Goal: Task Accomplishment & Management: Use online tool/utility

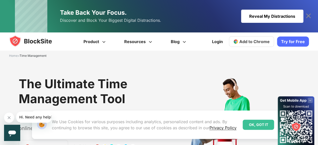
click at [50, 42] on img at bounding box center [35, 41] width 53 height 12
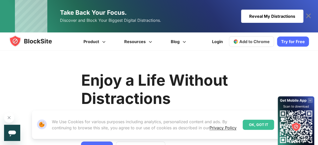
click at [309, 17] on icon at bounding box center [308, 15] width 5 height 5
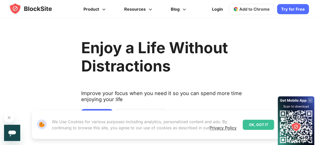
click at [255, 121] on div "OK, GOT IT" at bounding box center [257, 124] width 31 height 10
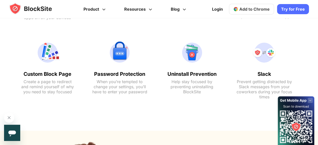
scroll to position [531, 0]
click at [192, 53] on img at bounding box center [192, 52] width 56 height 24
click at [189, 75] on text "Uninstall Prevention" at bounding box center [192, 74] width 56 height 6
drag, startPoint x: 168, startPoint y: 73, endPoint x: 212, endPoint y: 78, distance: 44.3
click at [212, 78] on div "Uninstall Prevention Help stay focused by preventing uninstalling BlockSite" at bounding box center [192, 82] width 56 height 23
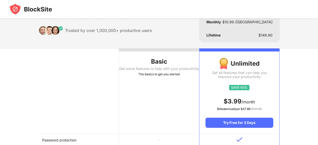
scroll to position [76, 0]
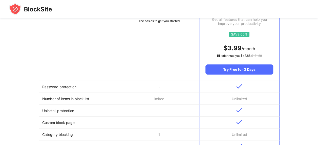
click at [104, 45] on th at bounding box center [79, 37] width 80 height 85
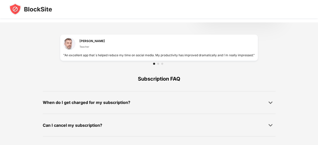
scroll to position [373, 0]
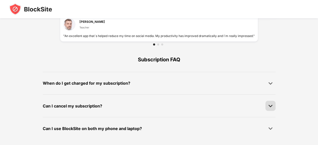
click at [268, 108] on div at bounding box center [270, 105] width 10 height 10
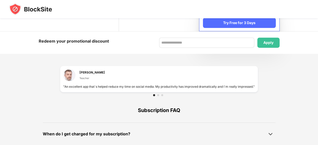
scroll to position [264, 0]
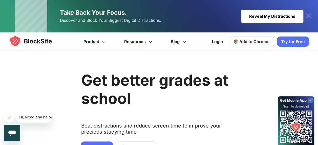
click at [285, 16] on div "Reveal My Distractions" at bounding box center [272, 16] width 62 height 13
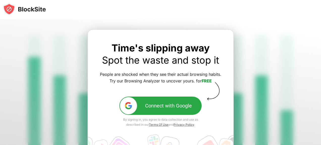
drag, startPoint x: 33, startPoint y: 9, endPoint x: 160, endPoint y: 13, distance: 127.2
click at [160, 13] on div at bounding box center [160, 9] width 321 height 19
click at [29, 8] on img at bounding box center [24, 9] width 43 height 12
click at [177, 92] on div "Time's slipping away Spot the waste and stop it People are shocked when they se…" at bounding box center [161, 84] width 122 height 85
click at [180, 101] on button "Connect with Google" at bounding box center [161, 105] width 82 height 18
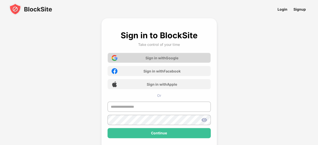
click at [161, 59] on div "Sign in with Google" at bounding box center [161, 58] width 33 height 4
